Goal: Information Seeking & Learning: Learn about a topic

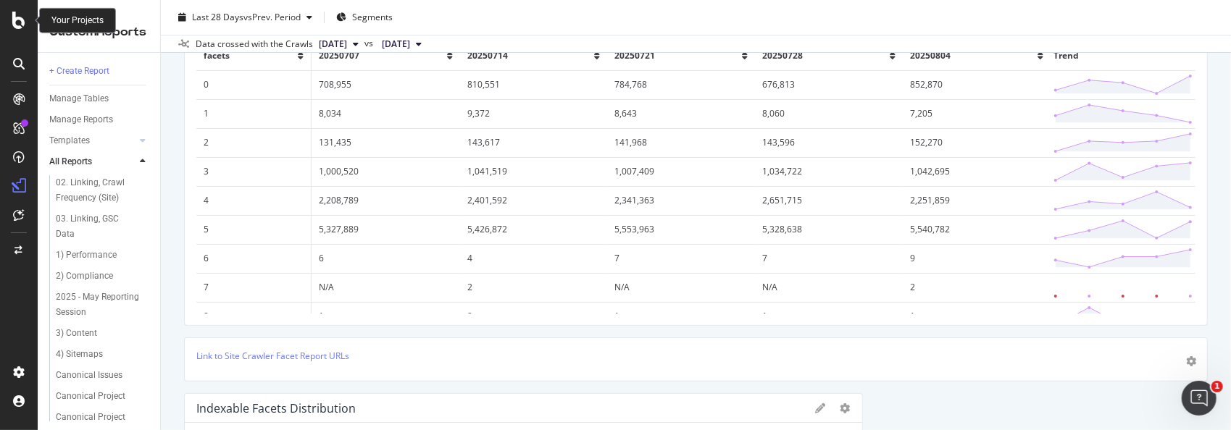
click at [19, 18] on icon at bounding box center [18, 20] width 13 height 17
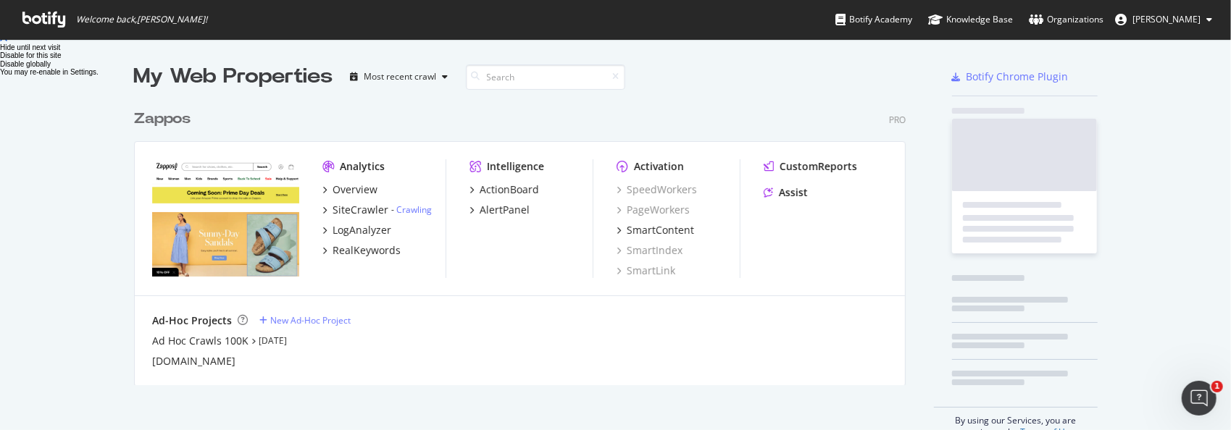
scroll to position [419, 1209]
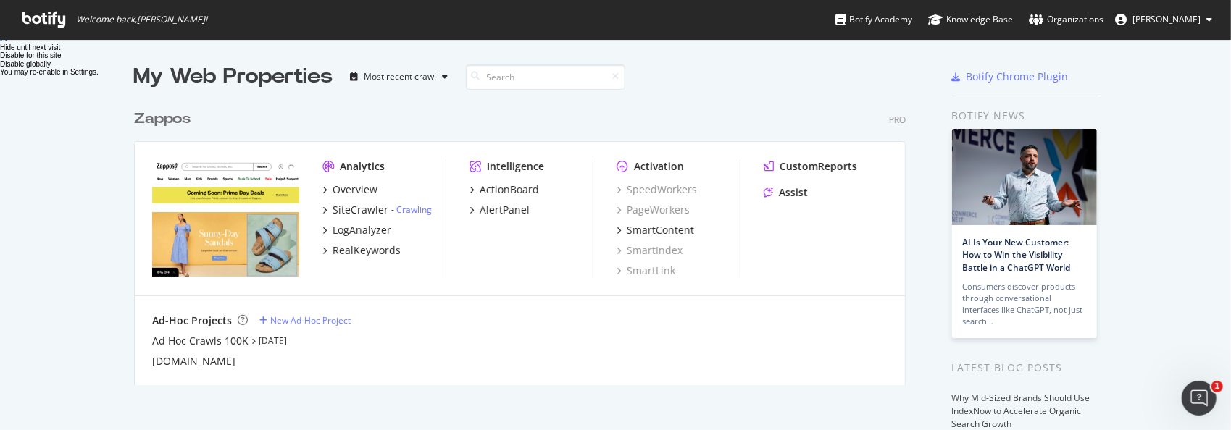
click at [170, 117] on div "Zappos" at bounding box center [162, 119] width 57 height 21
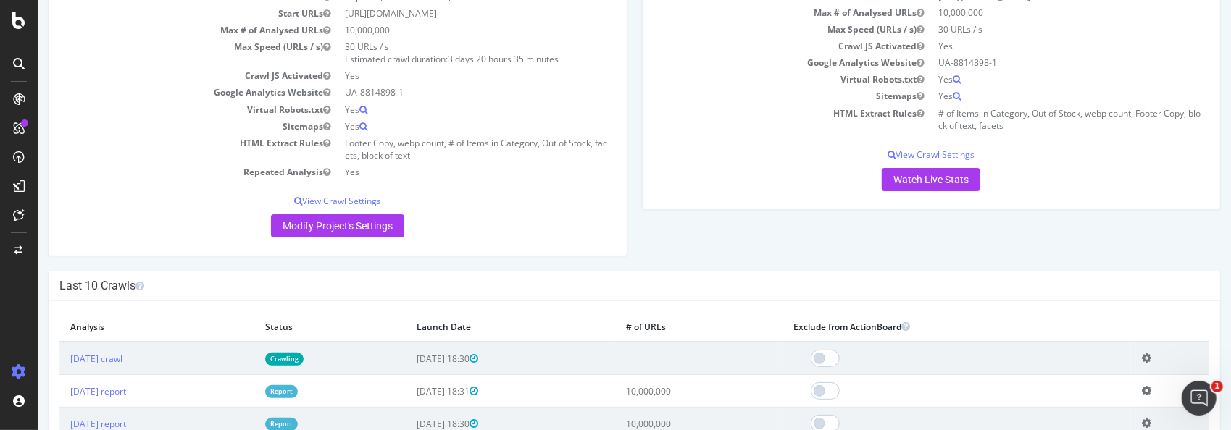
scroll to position [217, 0]
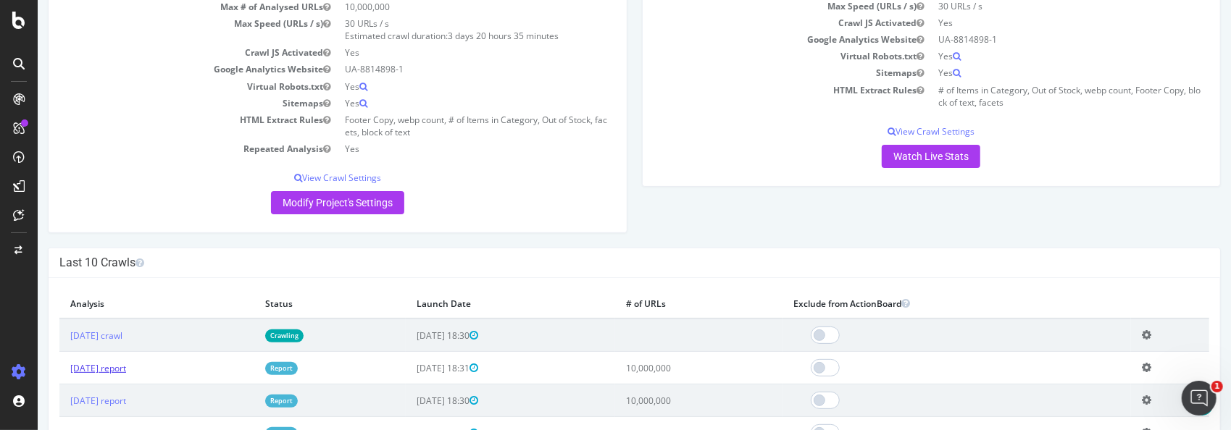
click at [125, 368] on link "[DATE] report" at bounding box center [98, 368] width 56 height 12
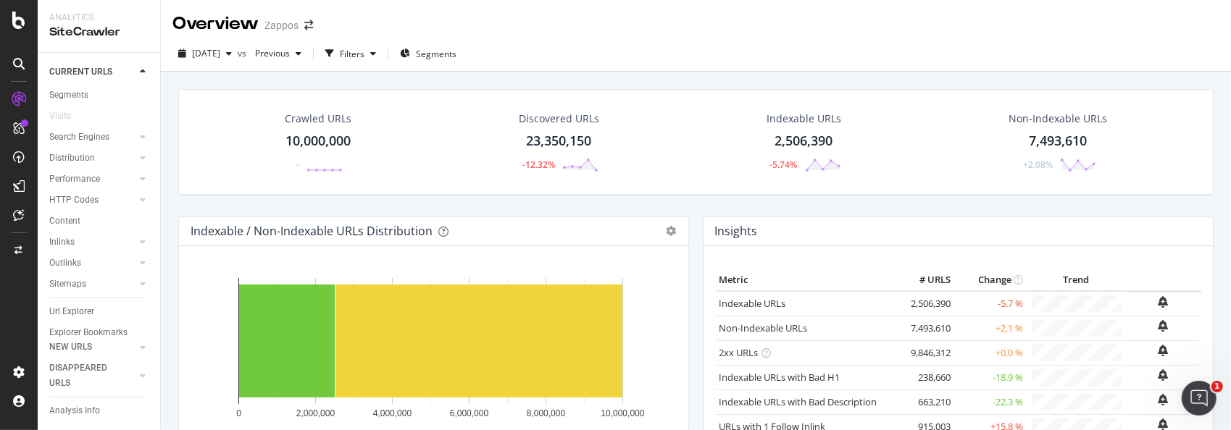
scroll to position [70, 0]
click at [67, 288] on div "Url Explorer" at bounding box center [71, 295] width 45 height 15
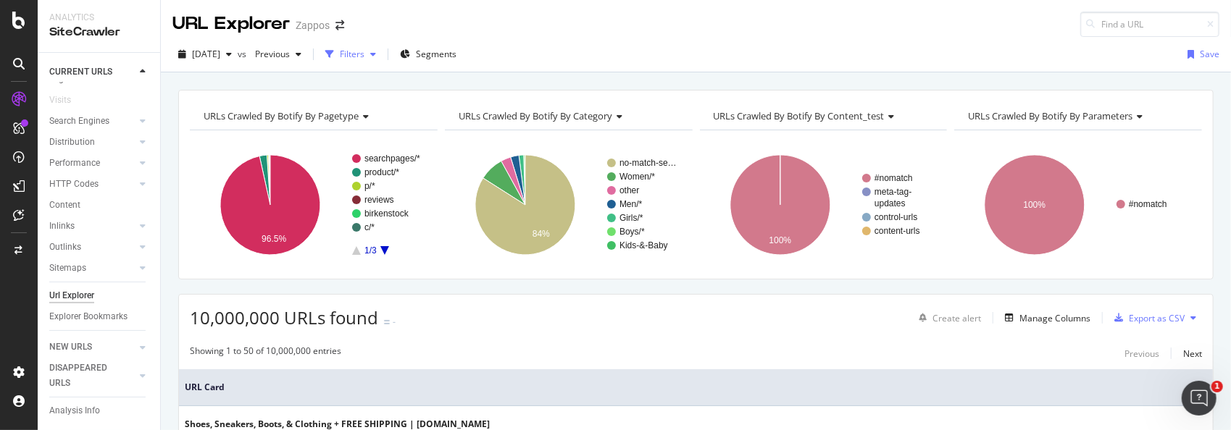
click at [376, 55] on icon "button" at bounding box center [373, 54] width 6 height 9
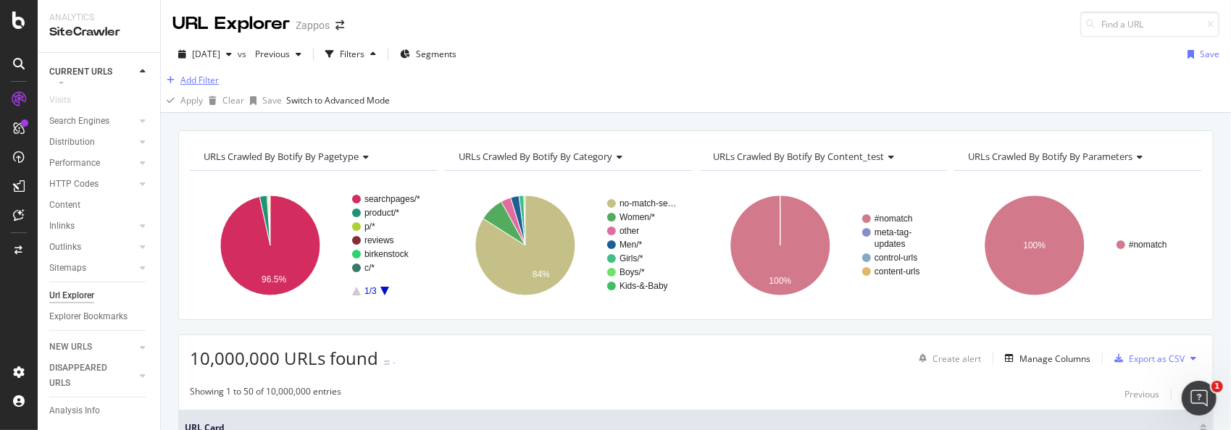
click at [219, 86] on div "Add Filter" at bounding box center [199, 80] width 38 height 12
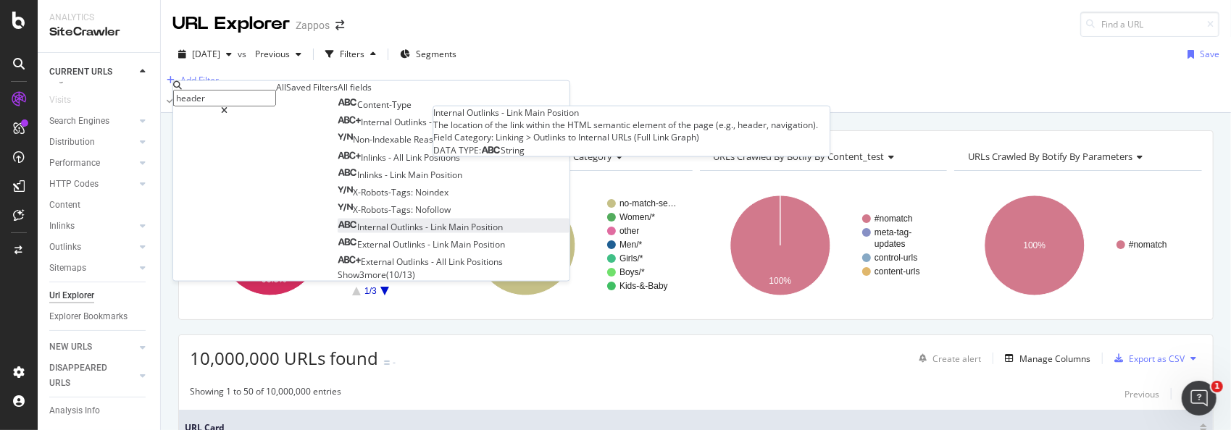
type input "header"
click at [425, 233] on span "-" at bounding box center [427, 227] width 5 height 12
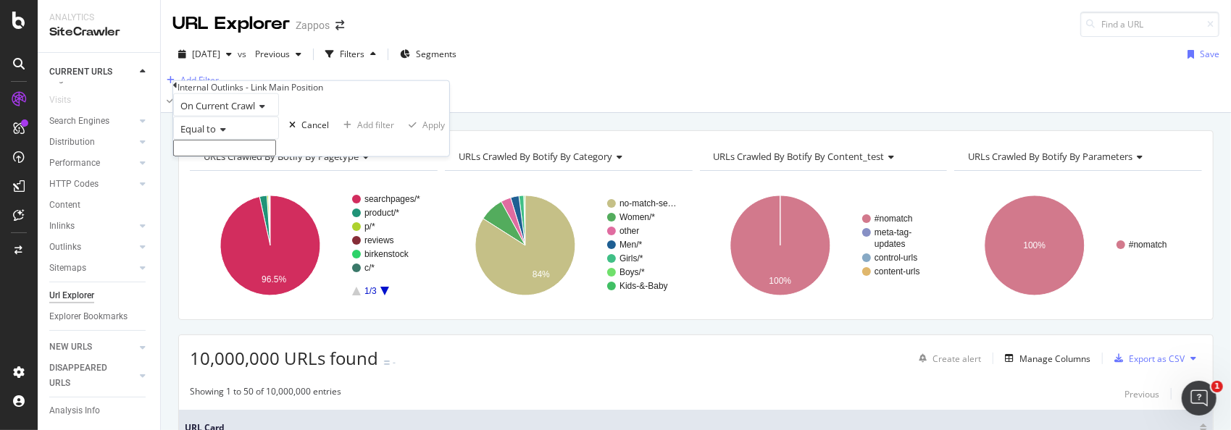
click at [226, 134] on icon at bounding box center [221, 129] width 10 height 9
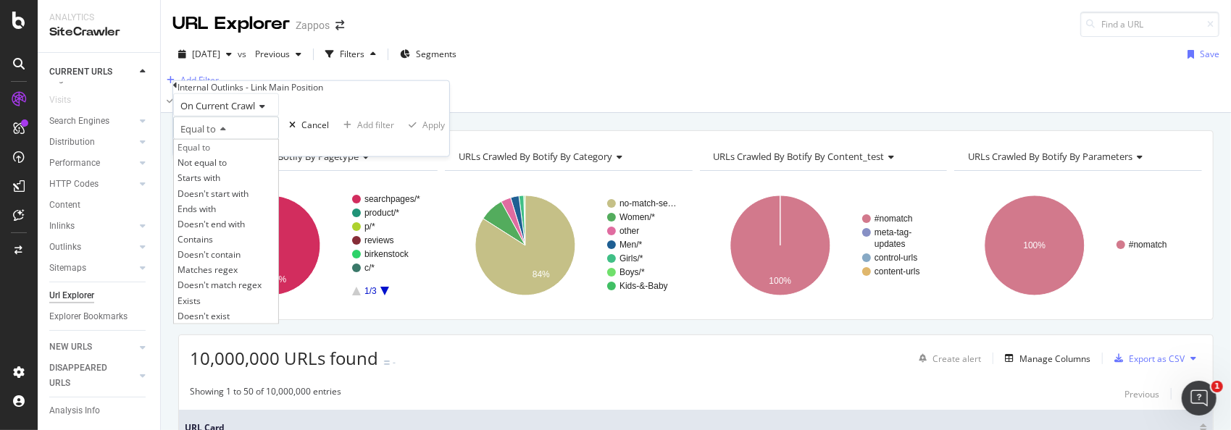
click at [279, 117] on div "On Current Crawl" at bounding box center [226, 104] width 106 height 23
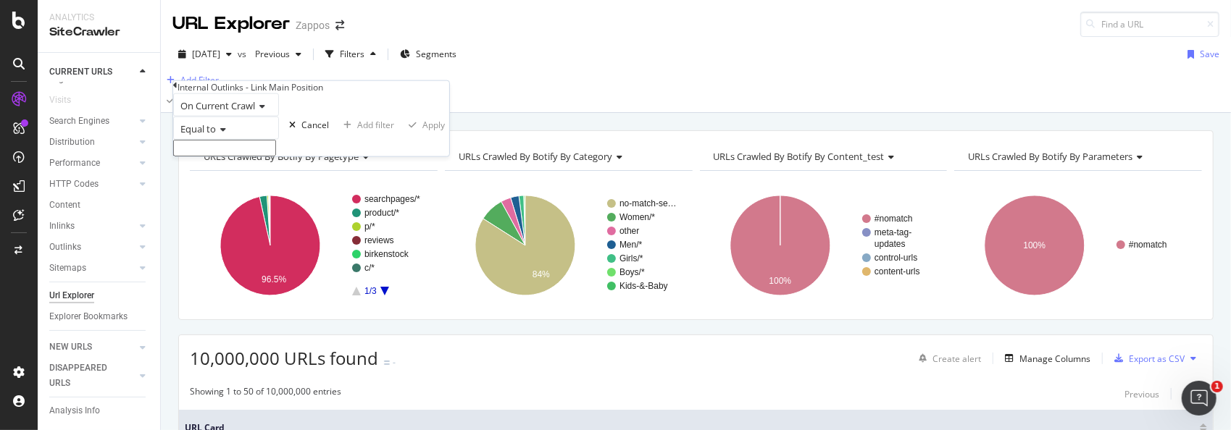
click at [562, 79] on div "Add Filter" at bounding box center [696, 80] width 1070 height 17
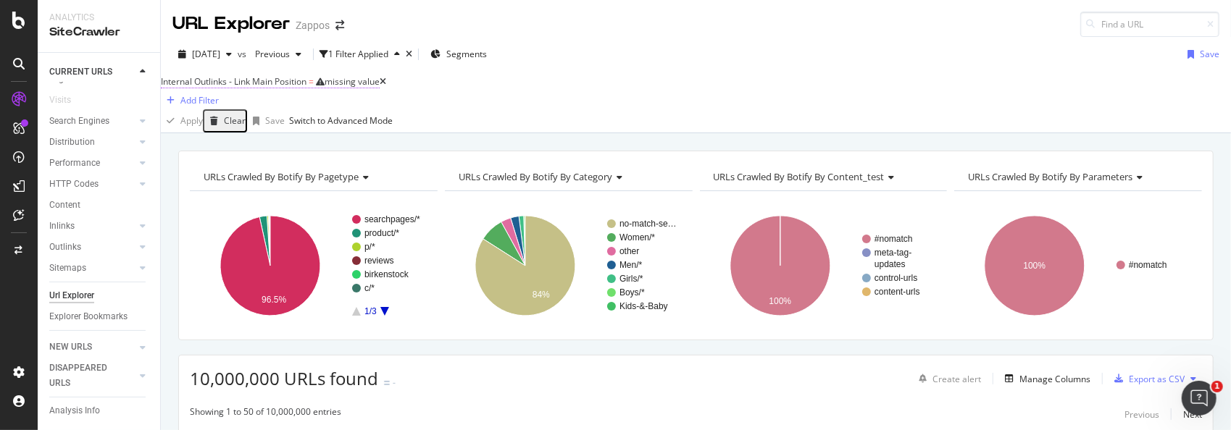
click at [380, 88] on div "missing value" at bounding box center [352, 81] width 55 height 12
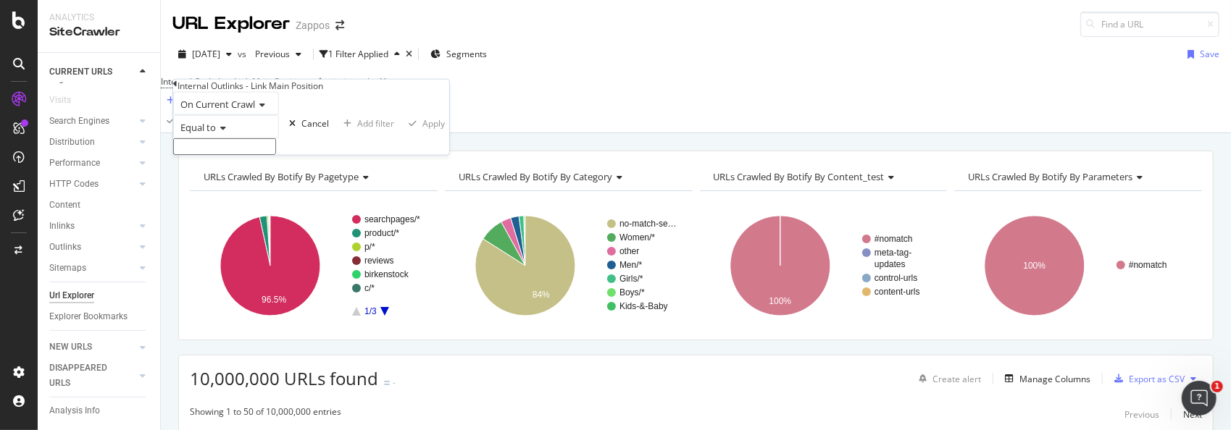
click at [226, 133] on icon at bounding box center [221, 128] width 10 height 9
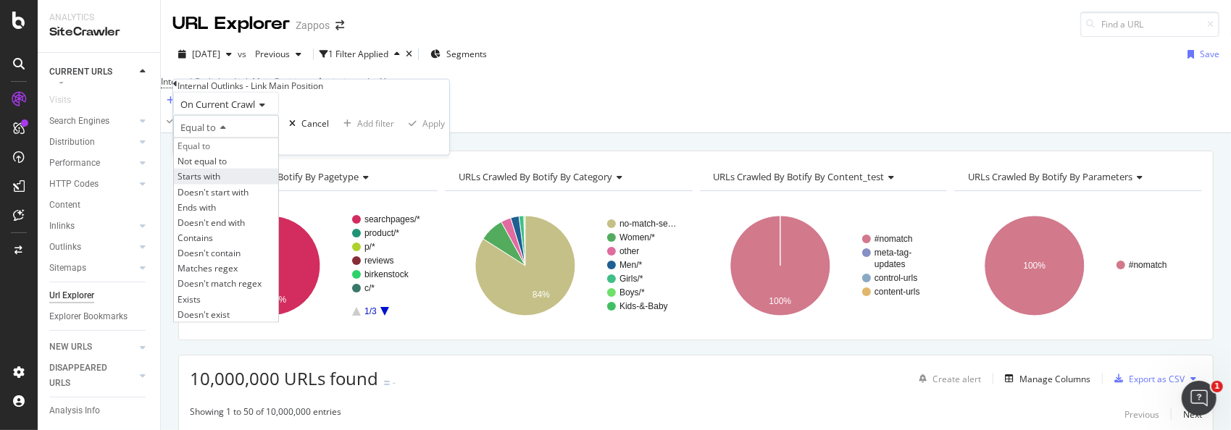
click at [209, 183] on span "Starts with" at bounding box center [199, 176] width 43 height 12
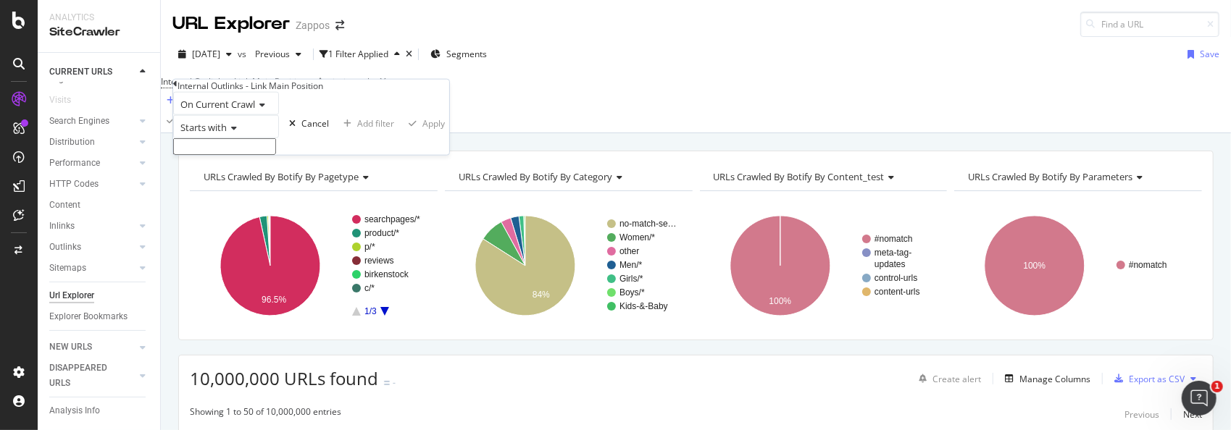
click at [254, 155] on input "text" at bounding box center [224, 146] width 103 height 17
type input "[URL][DOMAIN_NAME]"
click at [403, 132] on div "button" at bounding box center [413, 127] width 20 height 9
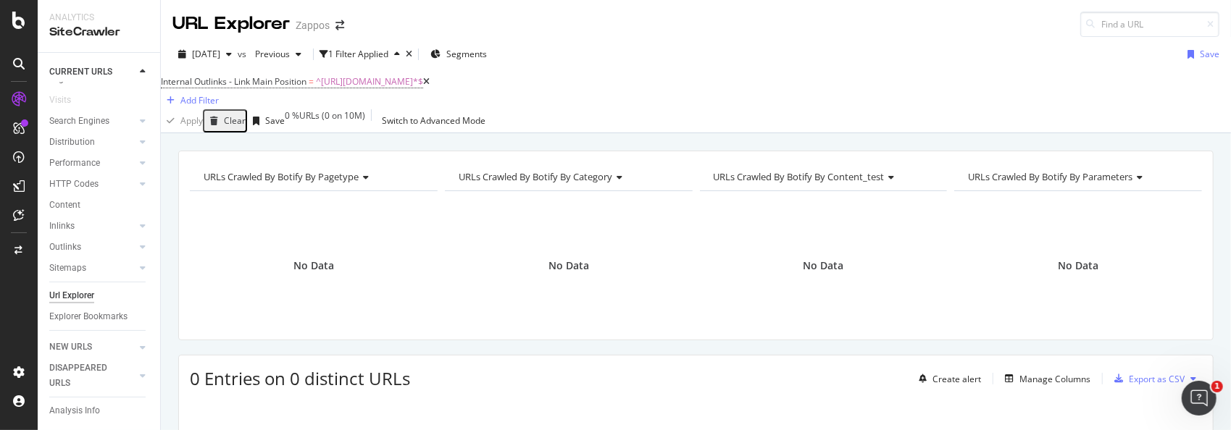
click at [430, 86] on icon at bounding box center [426, 82] width 7 height 9
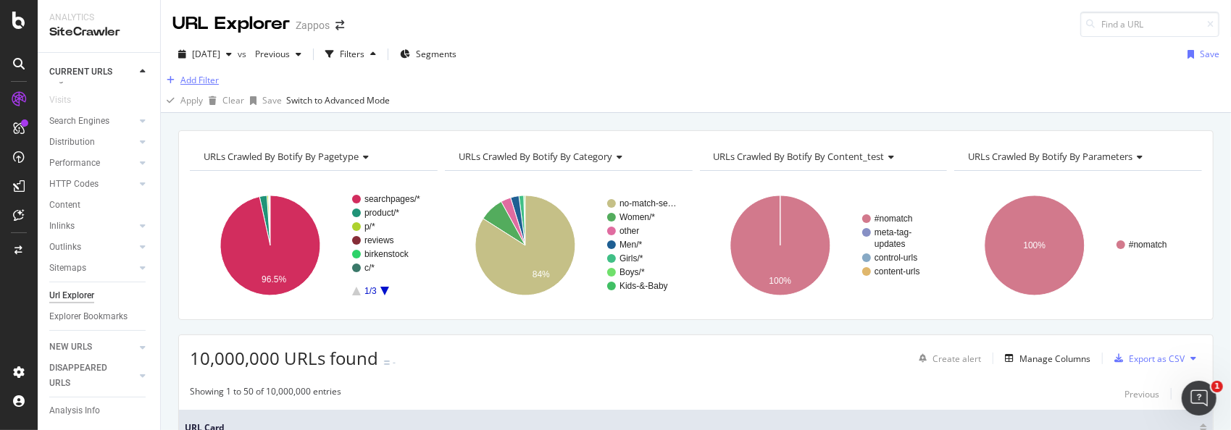
click at [214, 85] on div "Add Filter" at bounding box center [199, 80] width 38 height 12
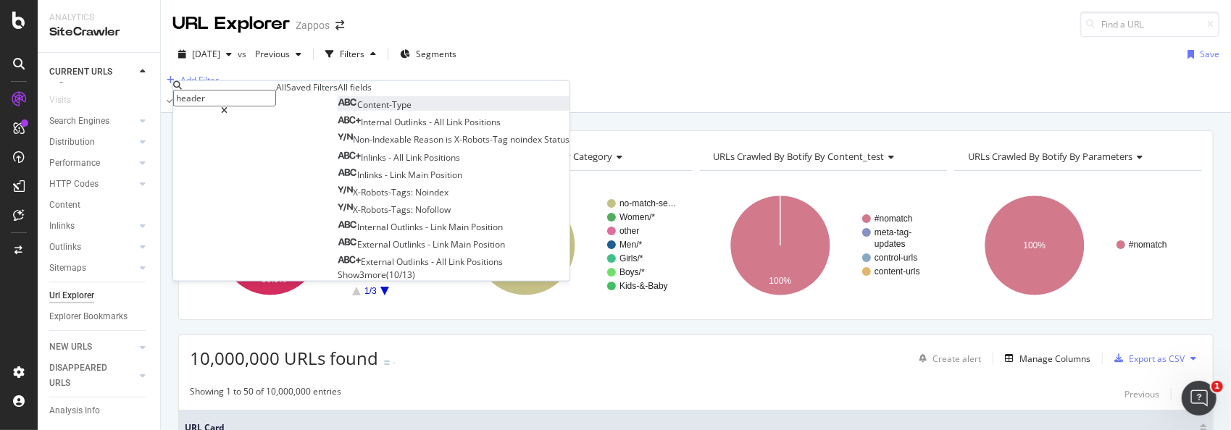
click at [357, 111] on span "Content-Type" at bounding box center [384, 105] width 54 height 12
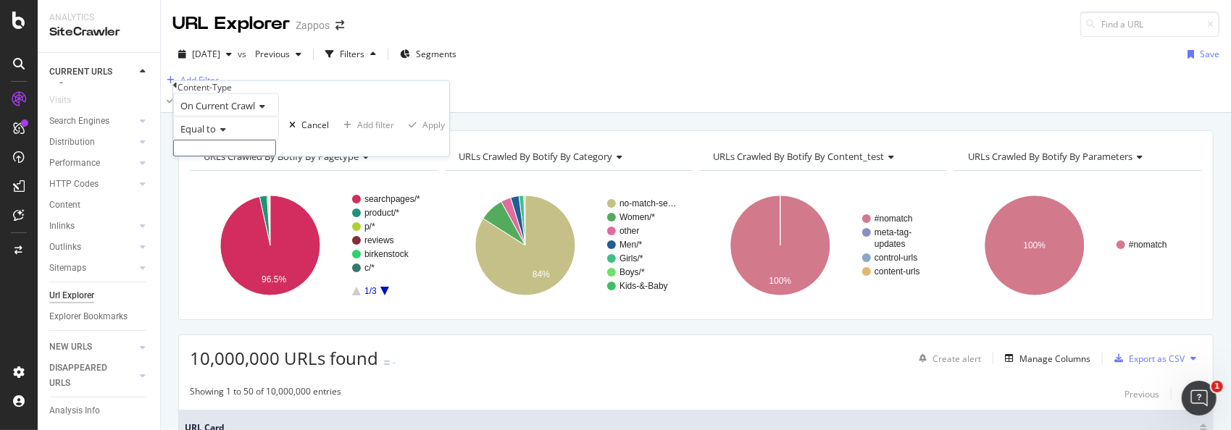
click at [226, 134] on icon at bounding box center [221, 129] width 10 height 9
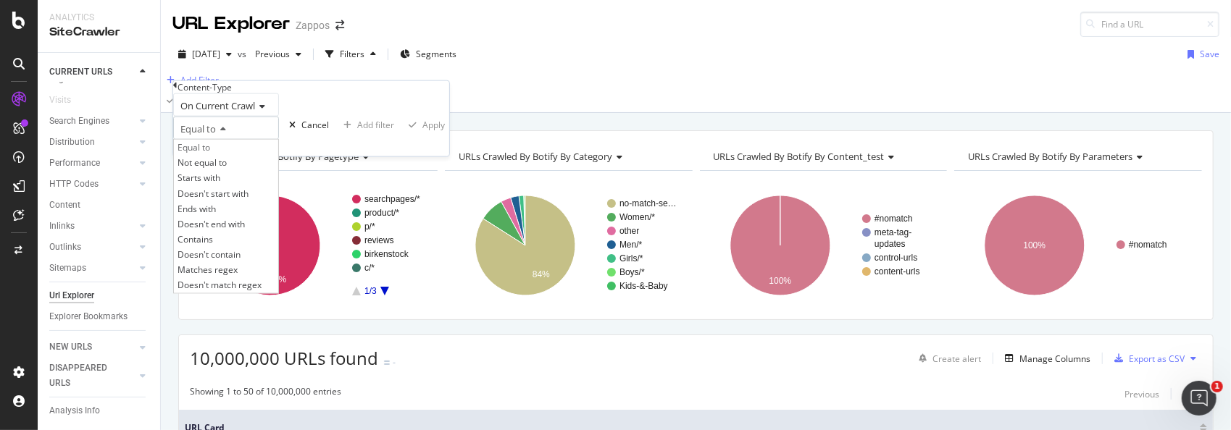
click at [178, 90] on icon at bounding box center [175, 85] width 4 height 9
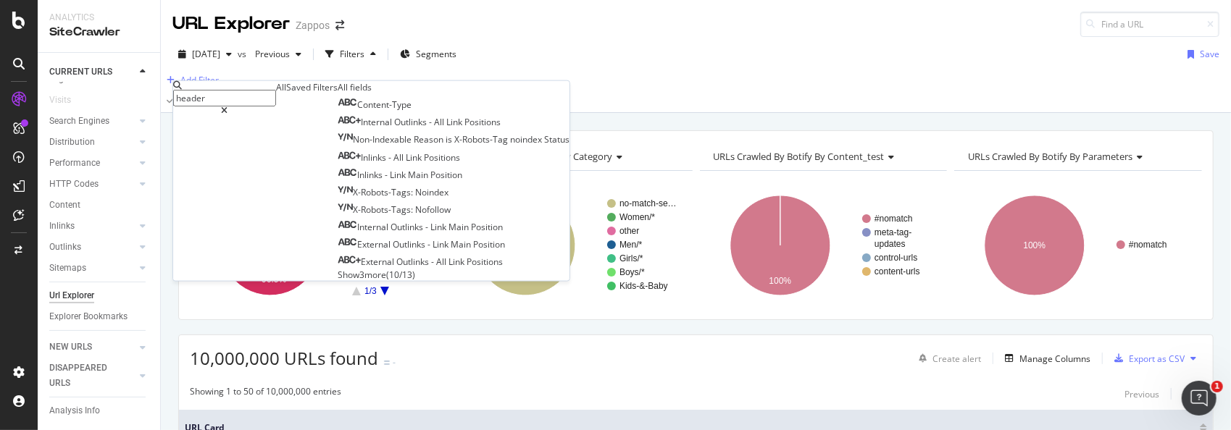
click at [276, 96] on input "header" at bounding box center [224, 98] width 103 height 17
click at [448, 268] on span "Link" at bounding box center [457, 262] width 18 height 12
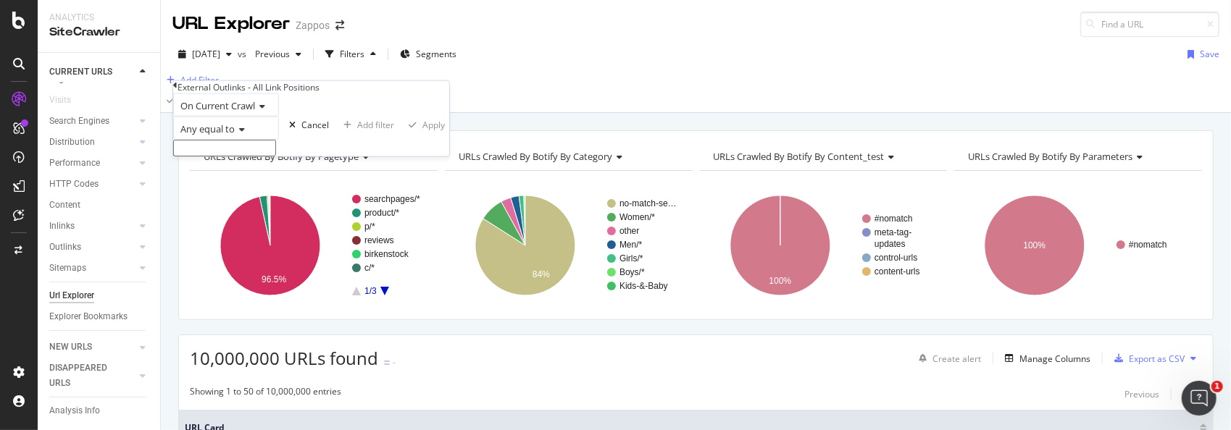
click at [436, 89] on div "Add Filter" at bounding box center [696, 80] width 1070 height 17
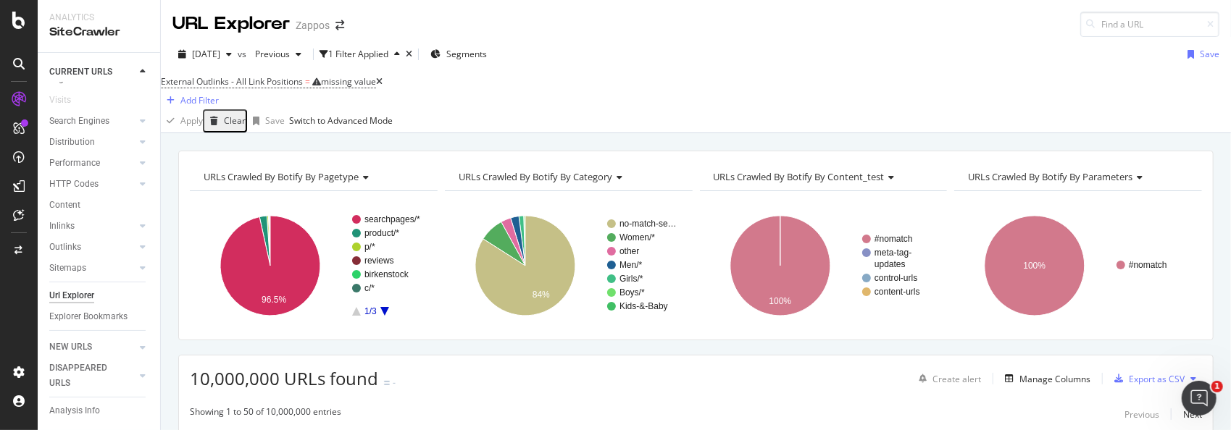
click at [527, 99] on div "External Outlinks - All Link Positions = missing value Add Filter" at bounding box center [696, 91] width 1070 height 38
click at [749, 51] on div "[DATE] vs Previous 1 Filter Applied Segments Save" at bounding box center [696, 57] width 1070 height 29
click at [140, 138] on icon at bounding box center [143, 142] width 6 height 9
click at [140, 129] on icon at bounding box center [143, 127] width 6 height 9
click at [140, 243] on icon at bounding box center [143, 247] width 6 height 9
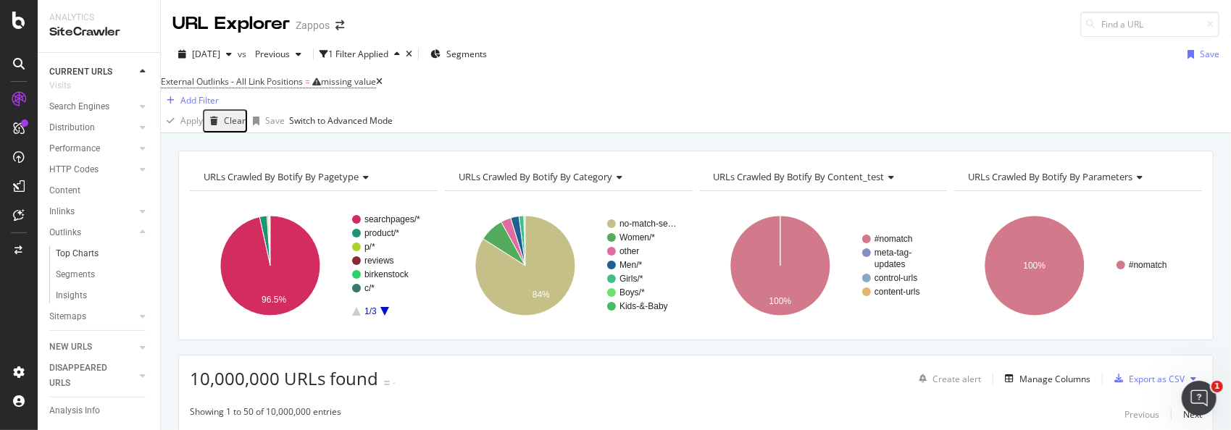
scroll to position [133, 0]
click at [749, 76] on div "External Outlinks - All Link Positions = missing value Add Filter" at bounding box center [696, 91] width 1070 height 38
click at [349, 88] on div "missing value" at bounding box center [348, 81] width 55 height 12
click at [559, 99] on div "External Outlinks - All Link Positions = missing value Add Filter" at bounding box center [696, 91] width 1070 height 38
